Goal: Obtain resource: Download file/media

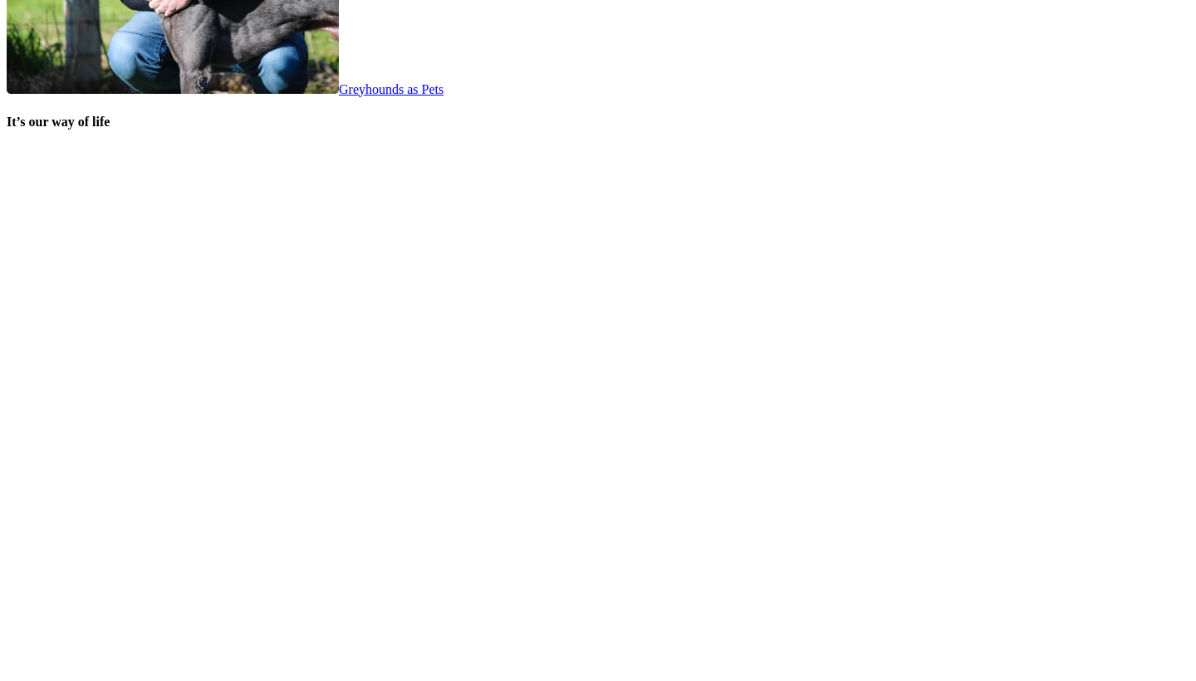
scroll to position [3389, 0]
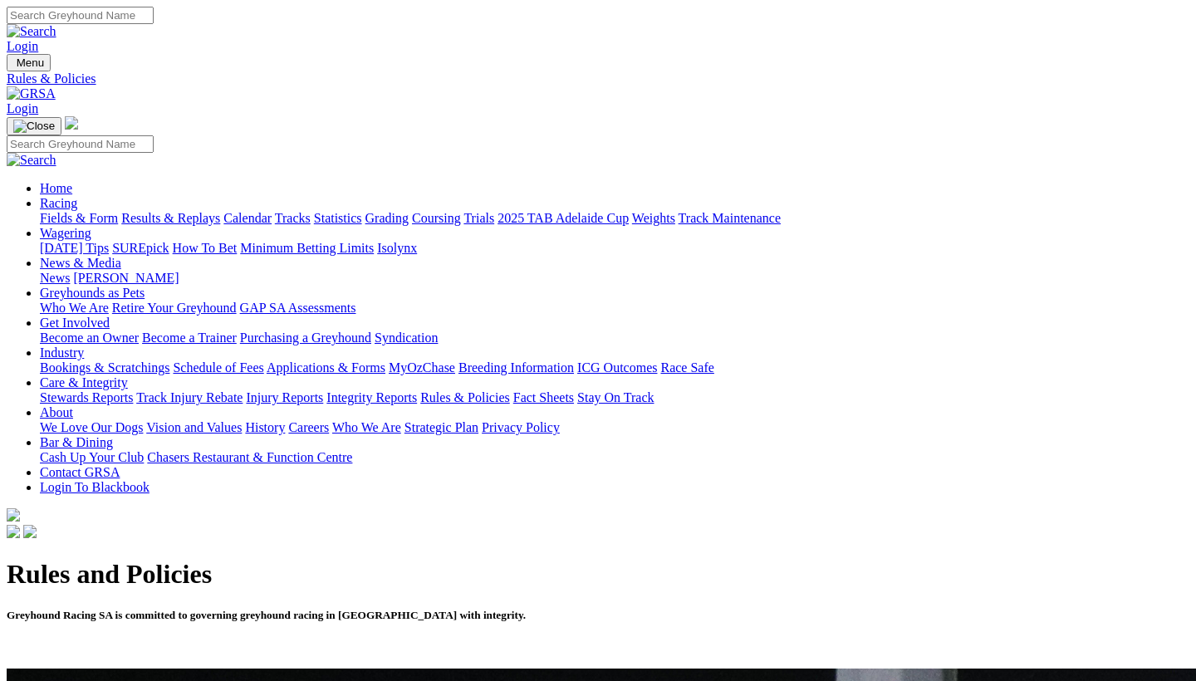
click at [574, 390] on link "Fact Sheets" at bounding box center [543, 397] width 61 height 14
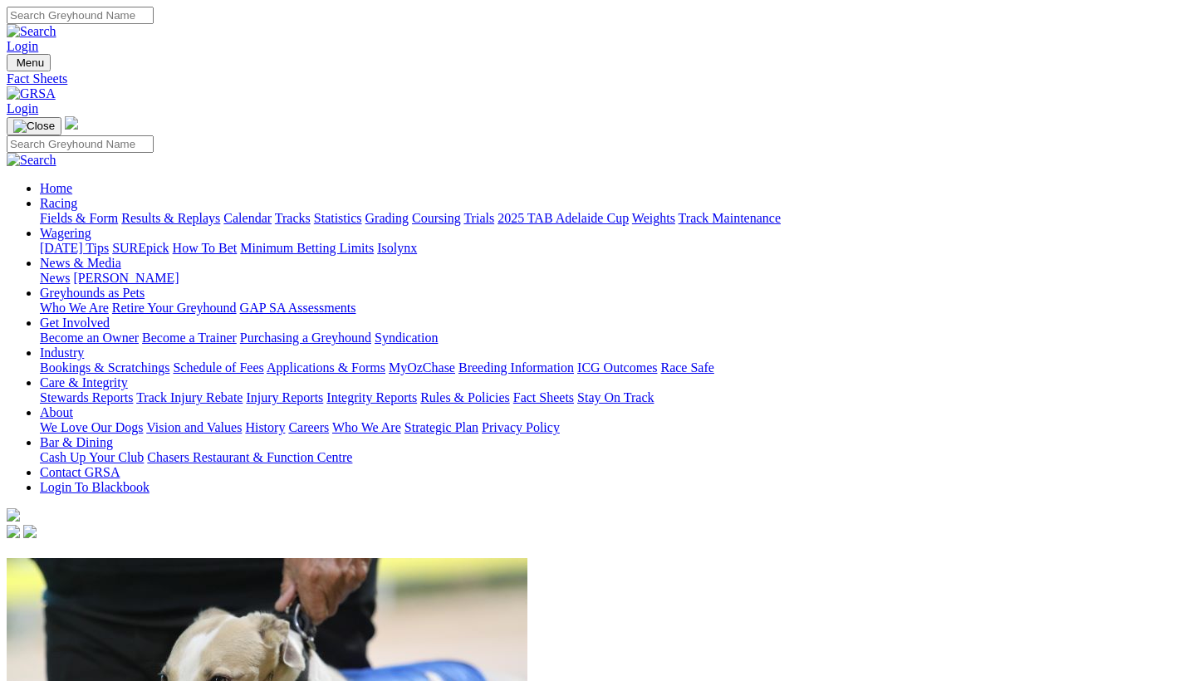
click at [653, 390] on link "Stay On Track" at bounding box center [615, 397] width 76 height 14
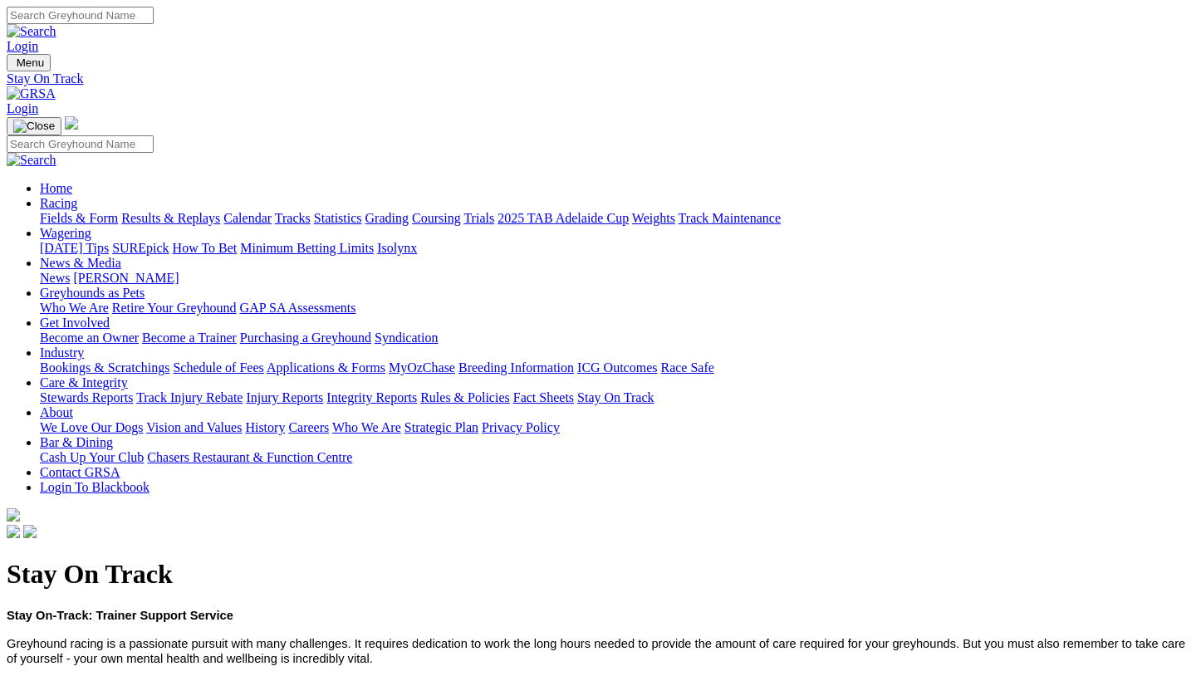
click at [510, 390] on link "Rules & Policies" at bounding box center [465, 397] width 90 height 14
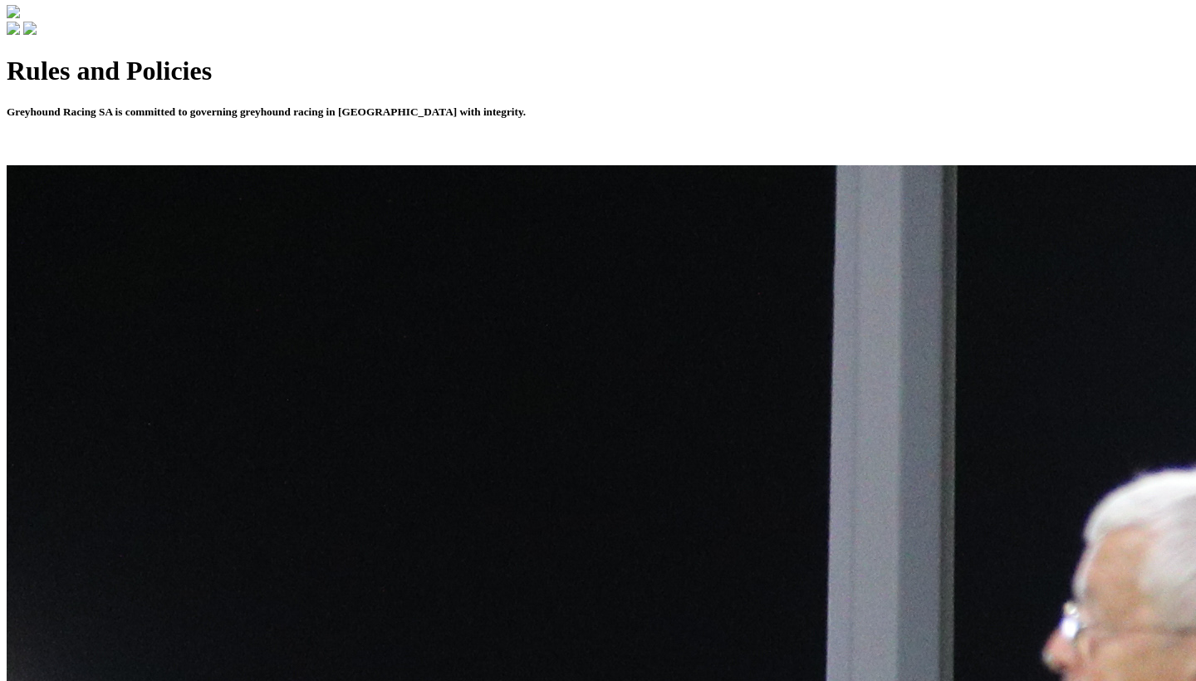
scroll to position [507, 0]
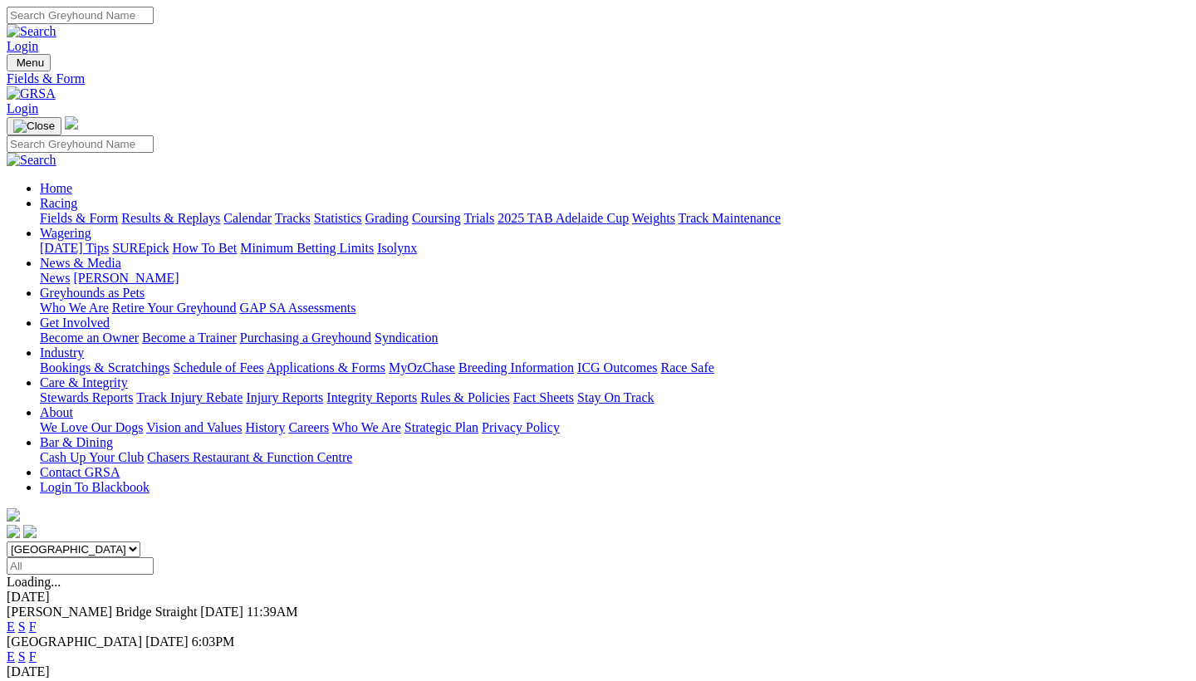
scroll to position [160, 0]
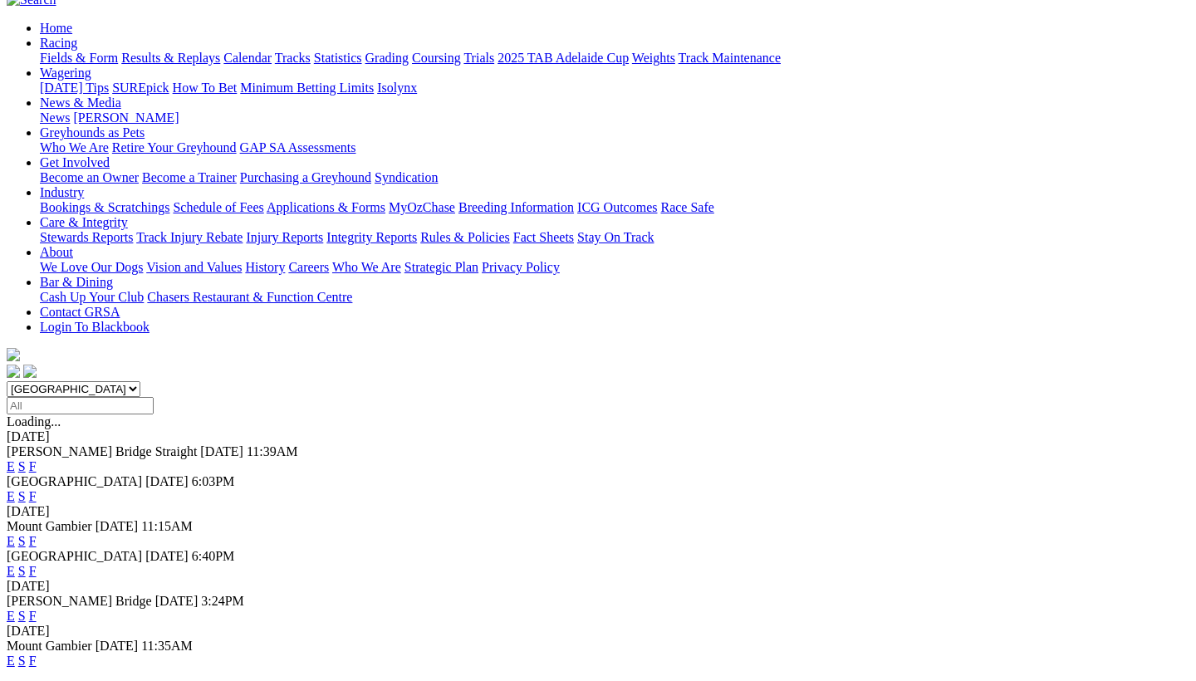
click at [15, 459] on link "E" at bounding box center [11, 466] width 8 height 14
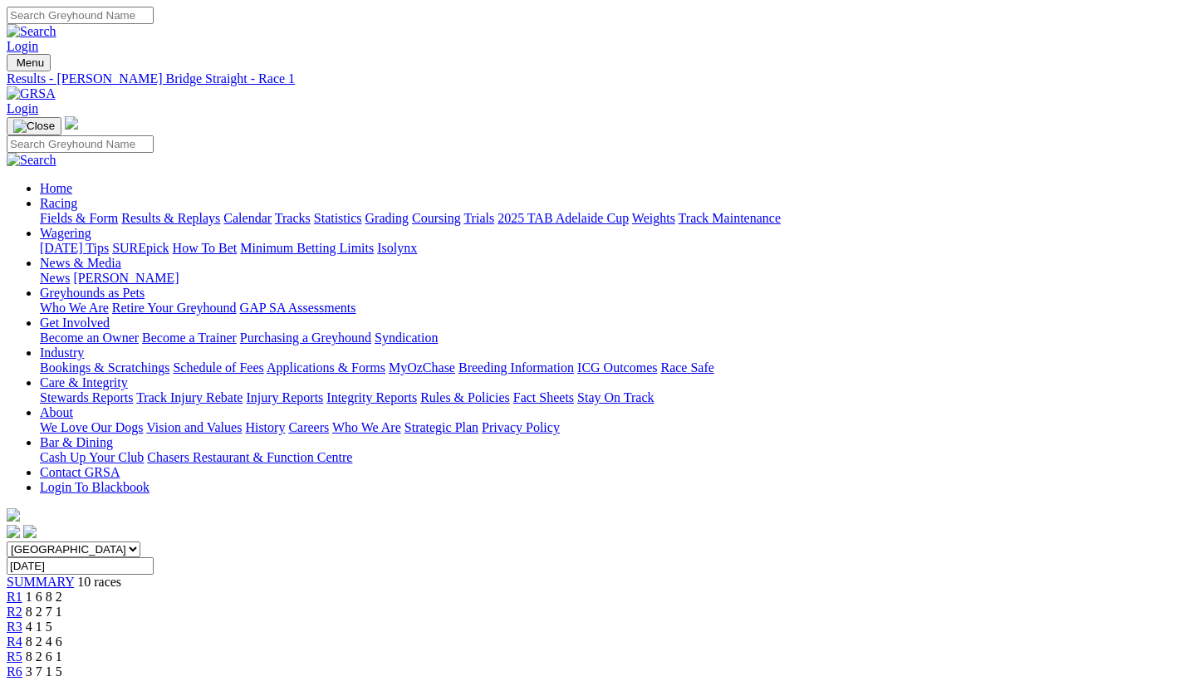
click at [81, 211] on link "Fields & Form" at bounding box center [79, 218] width 78 height 14
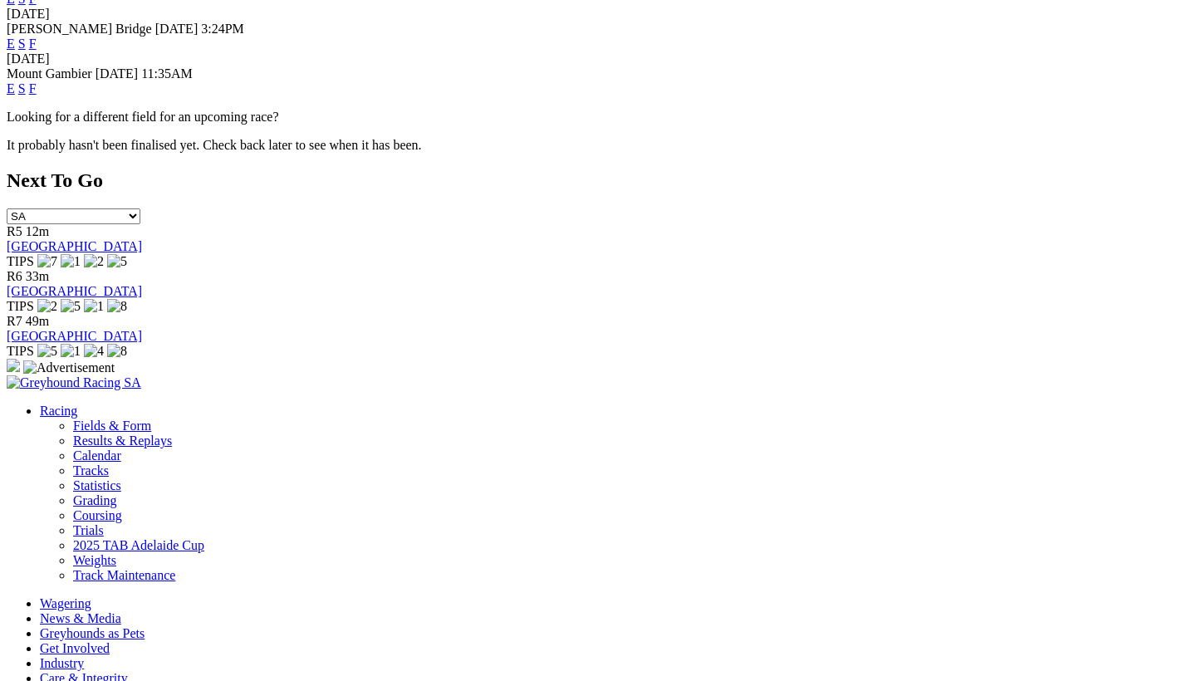
scroll to position [740, 0]
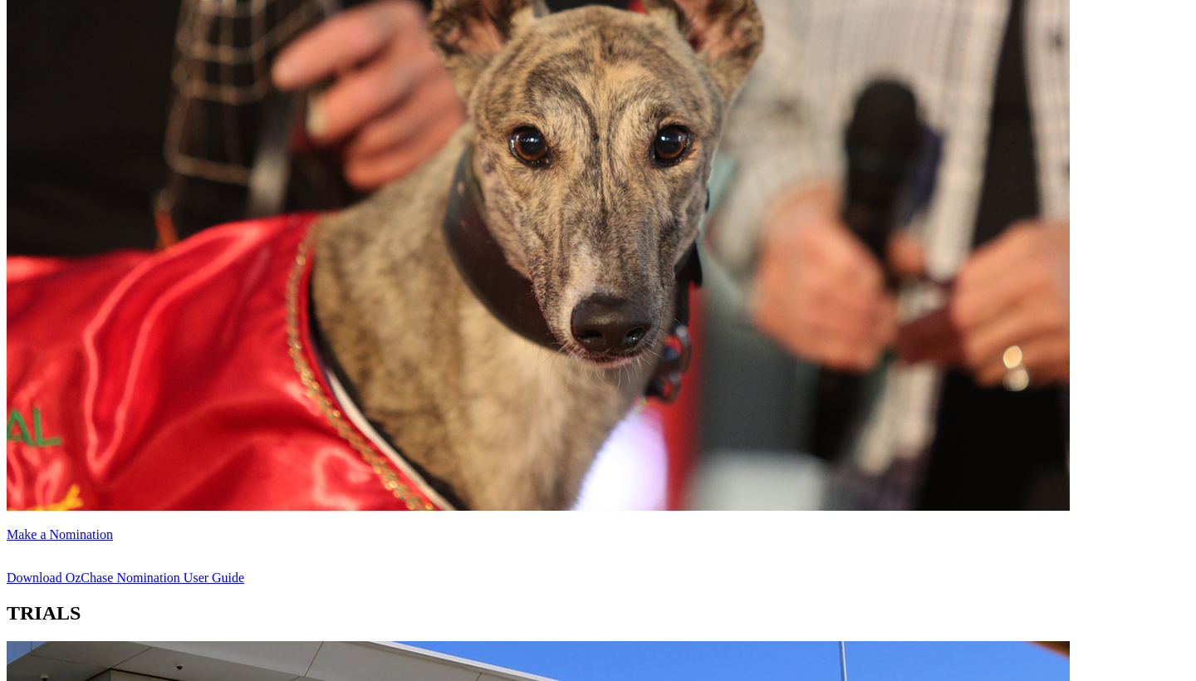
scroll to position [833, 0]
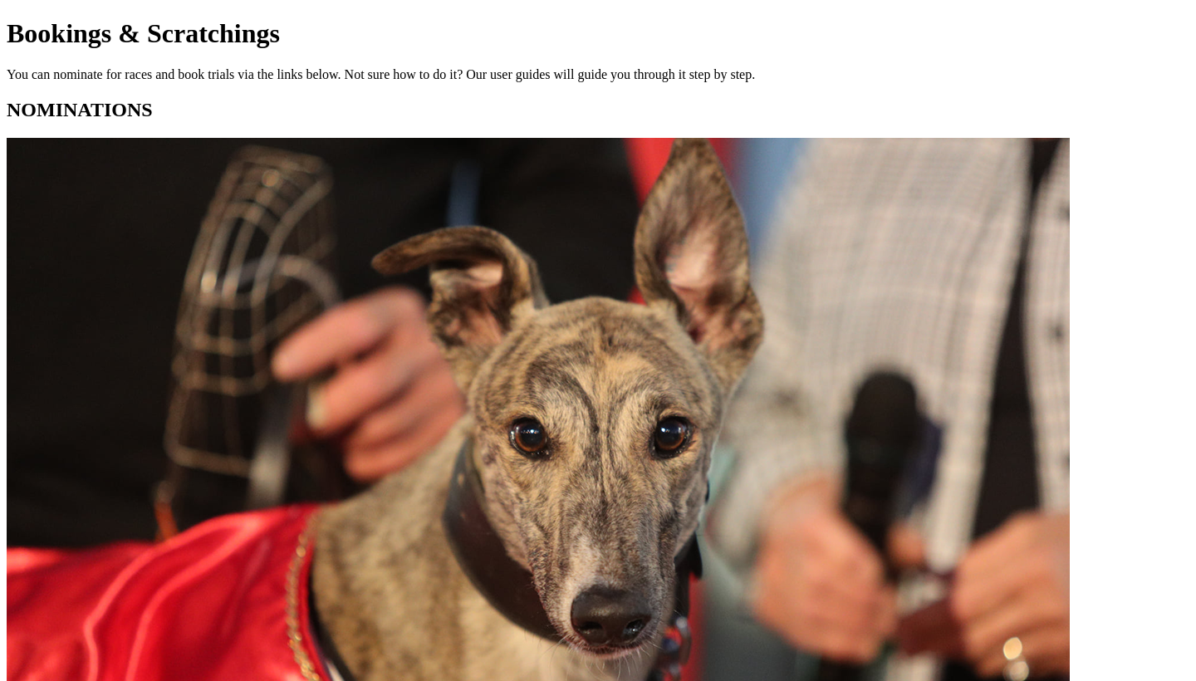
scroll to position [540, 0]
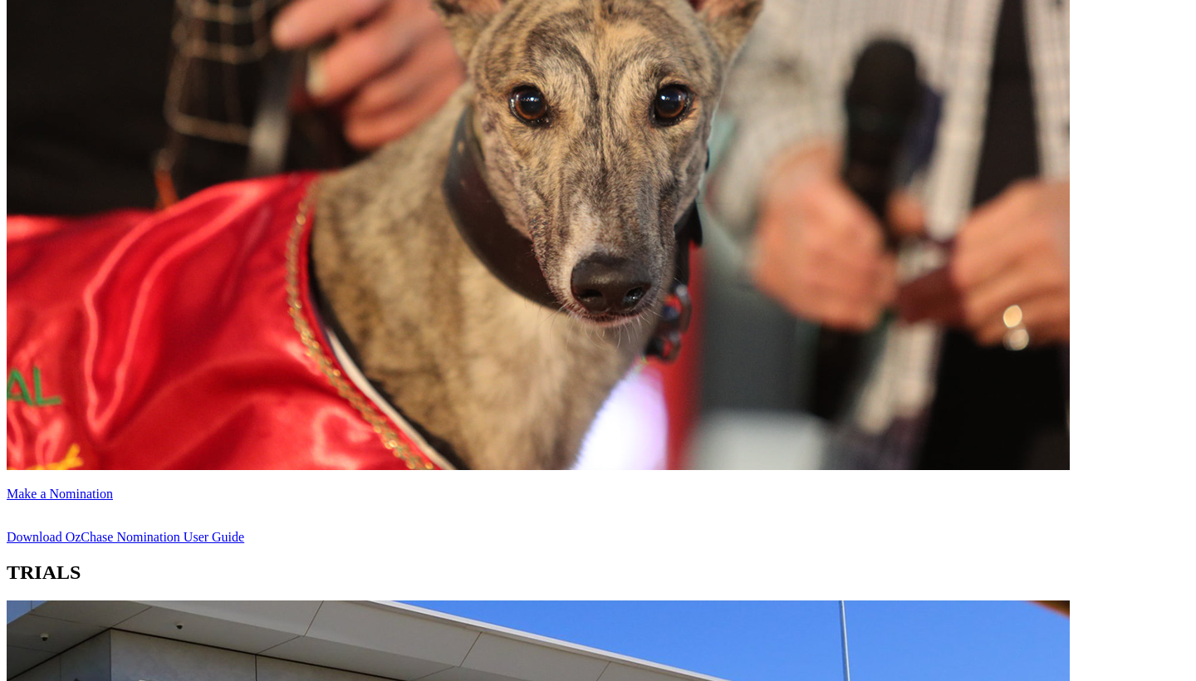
scroll to position [871, 0]
